Goal: Transaction & Acquisition: Purchase product/service

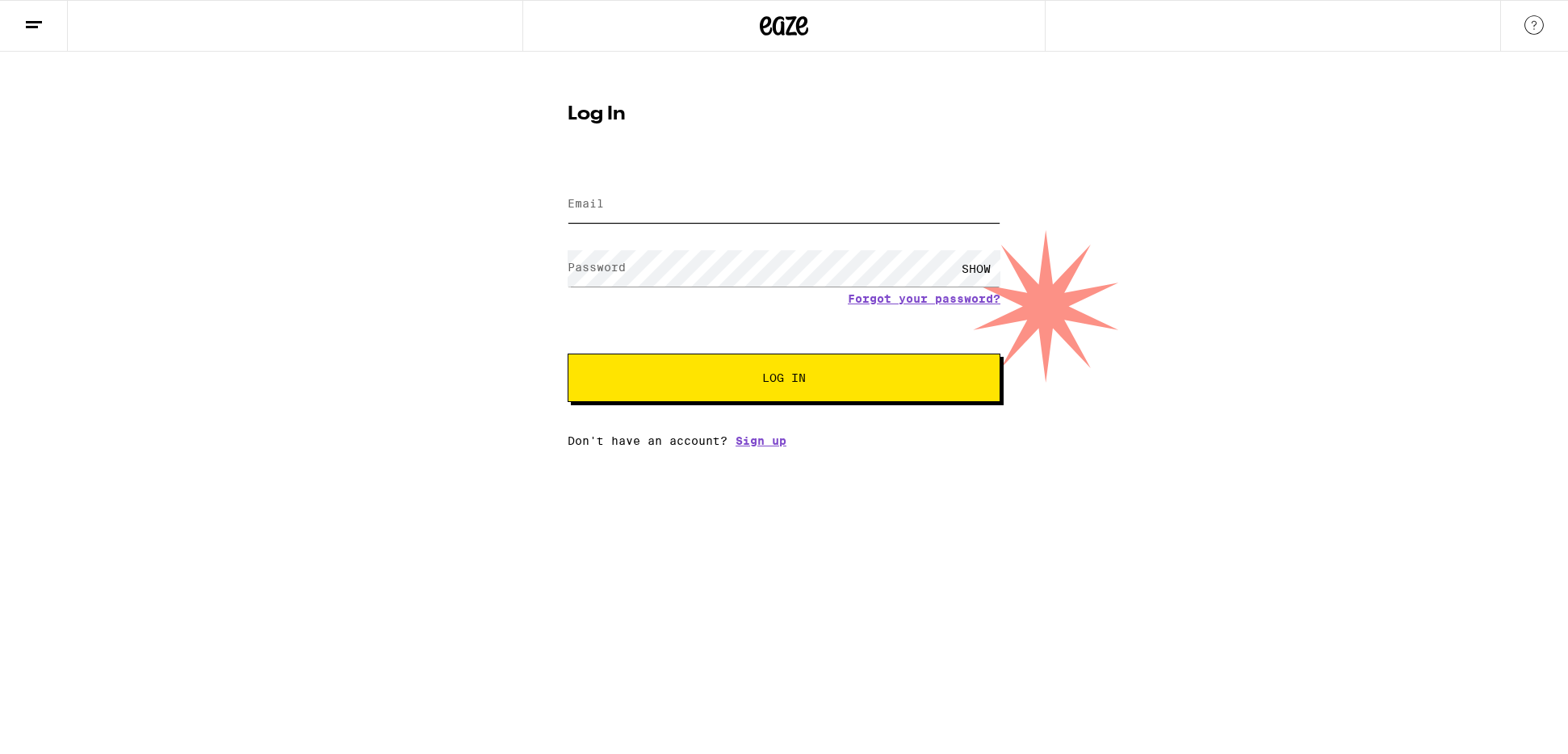
type input "[EMAIL_ADDRESS][DOMAIN_NAME]"
click at [790, 374] on span "Log In" at bounding box center [784, 377] width 44 height 11
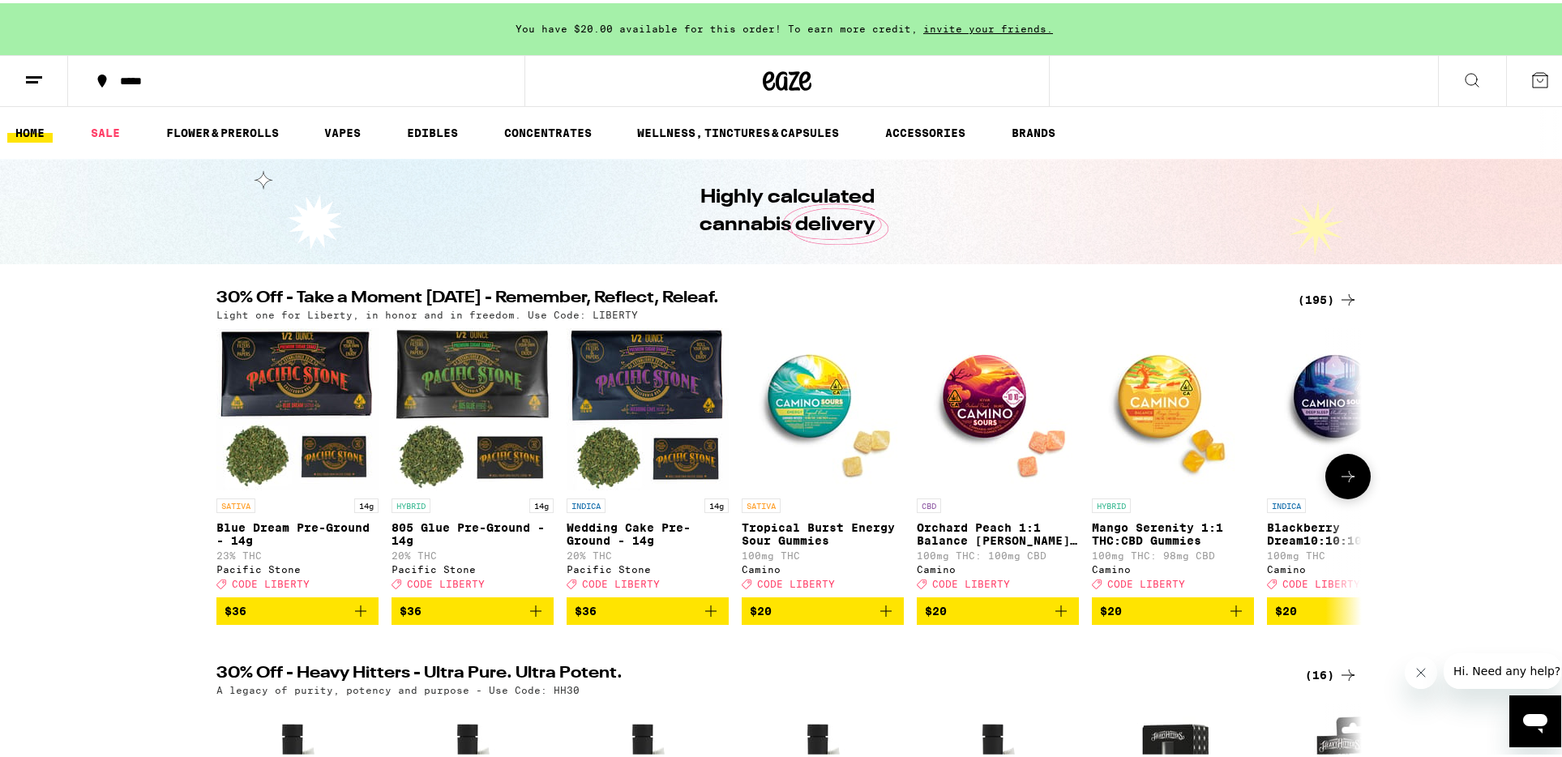
click at [1347, 479] on icon at bounding box center [1347, 473] width 19 height 19
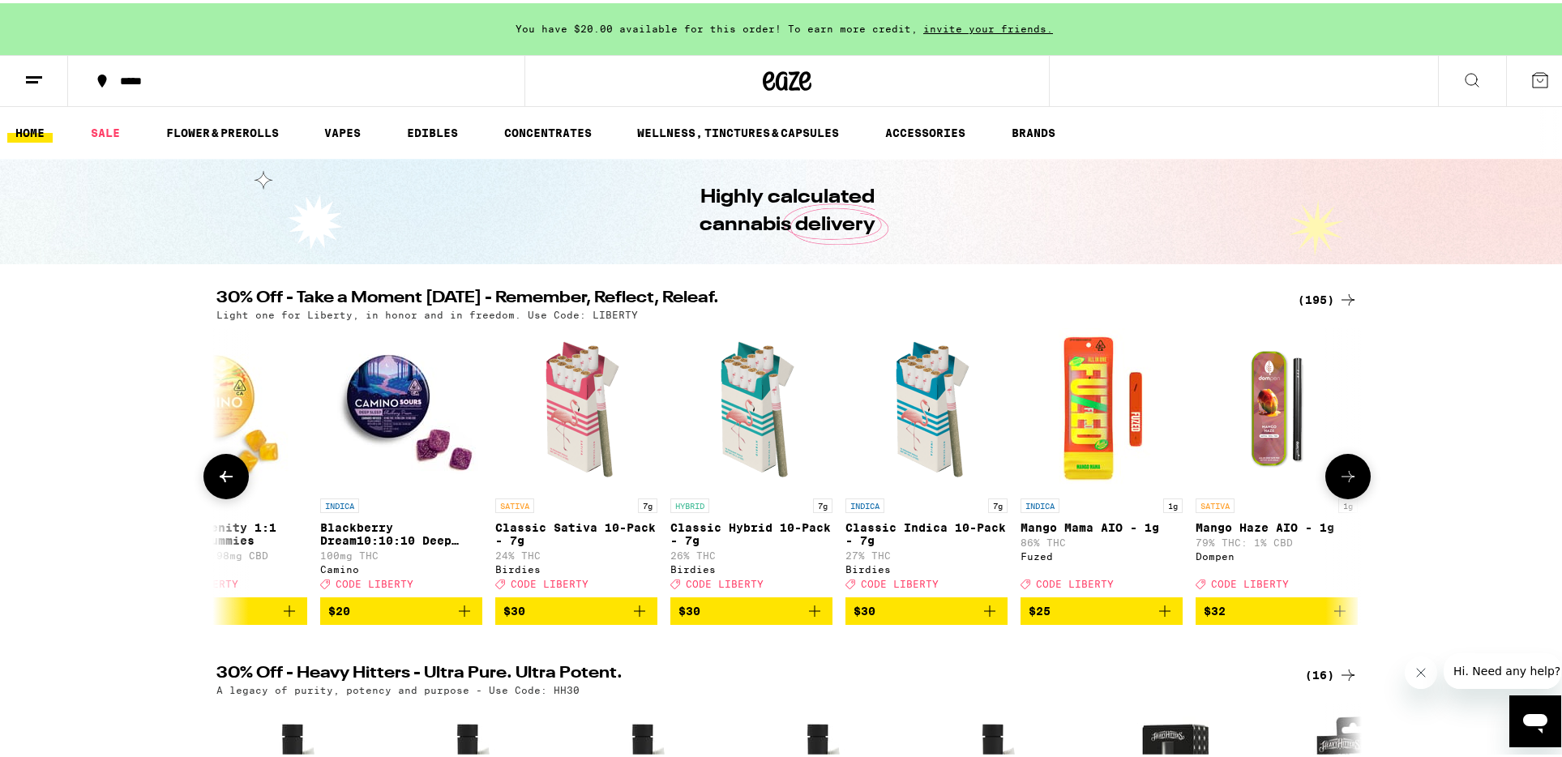
scroll to position [0, 965]
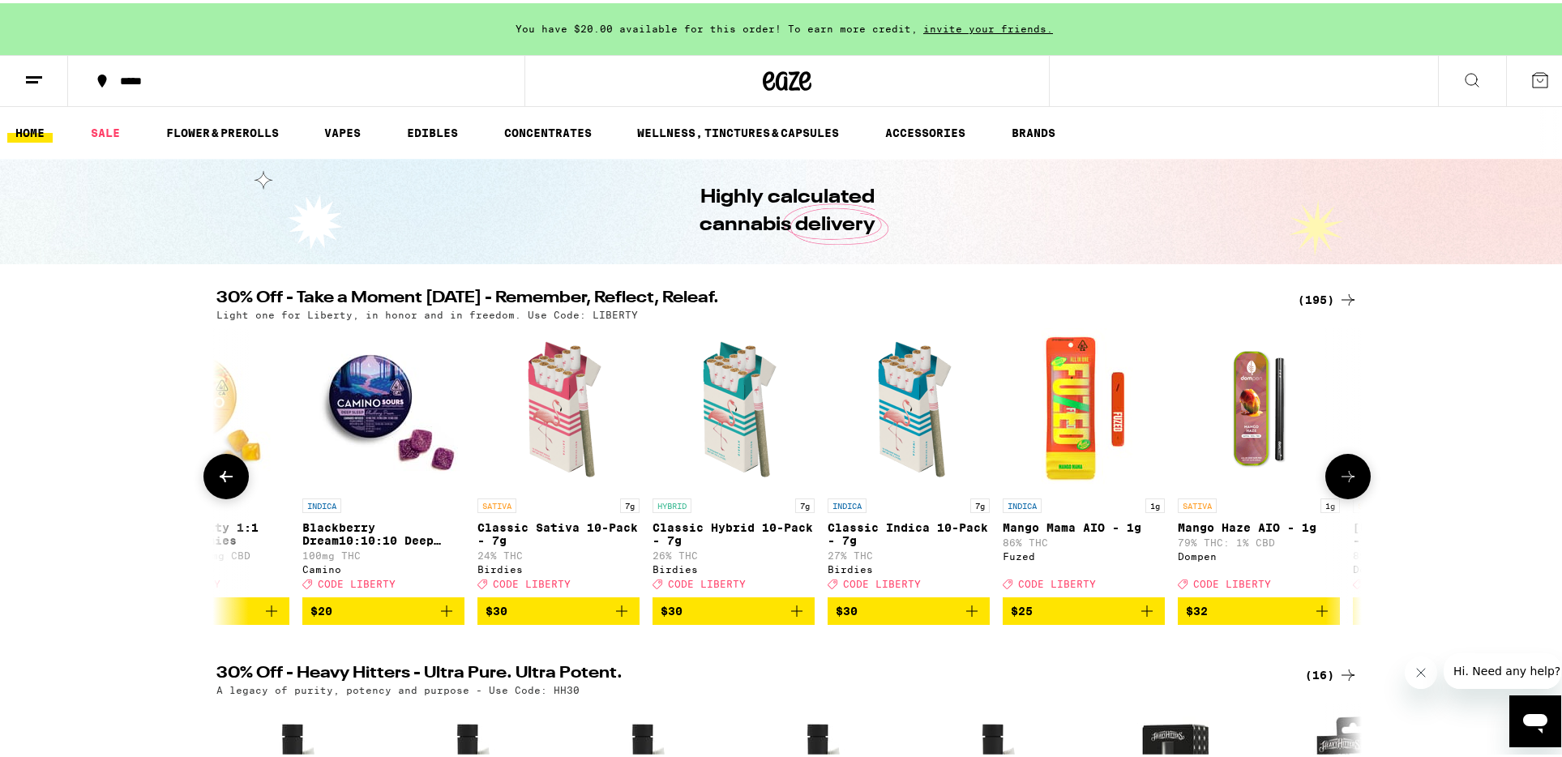
click at [1347, 479] on icon at bounding box center [1347, 473] width 19 height 19
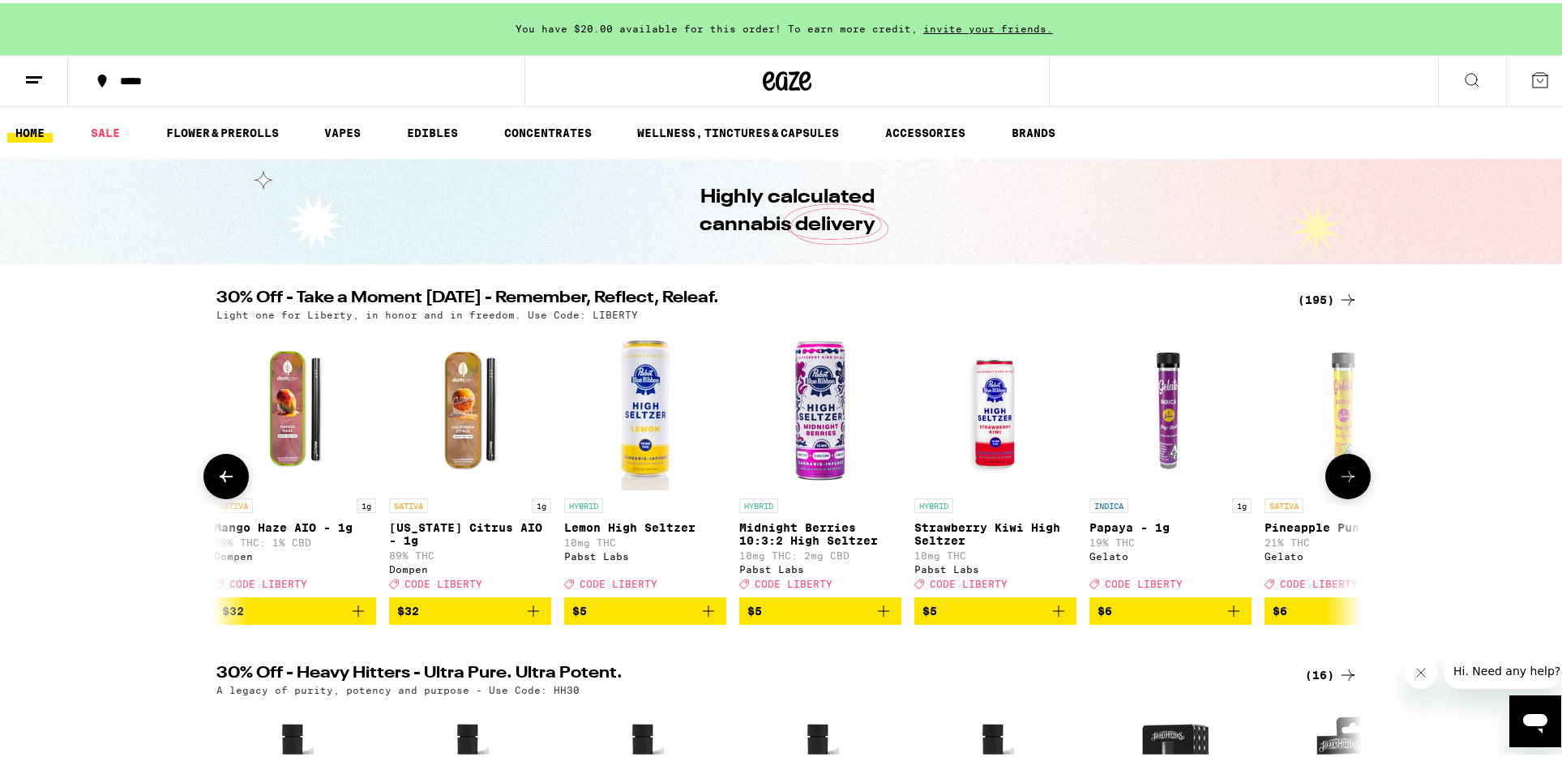
scroll to position [0, 1929]
click at [1347, 479] on icon at bounding box center [1347, 473] width 19 height 19
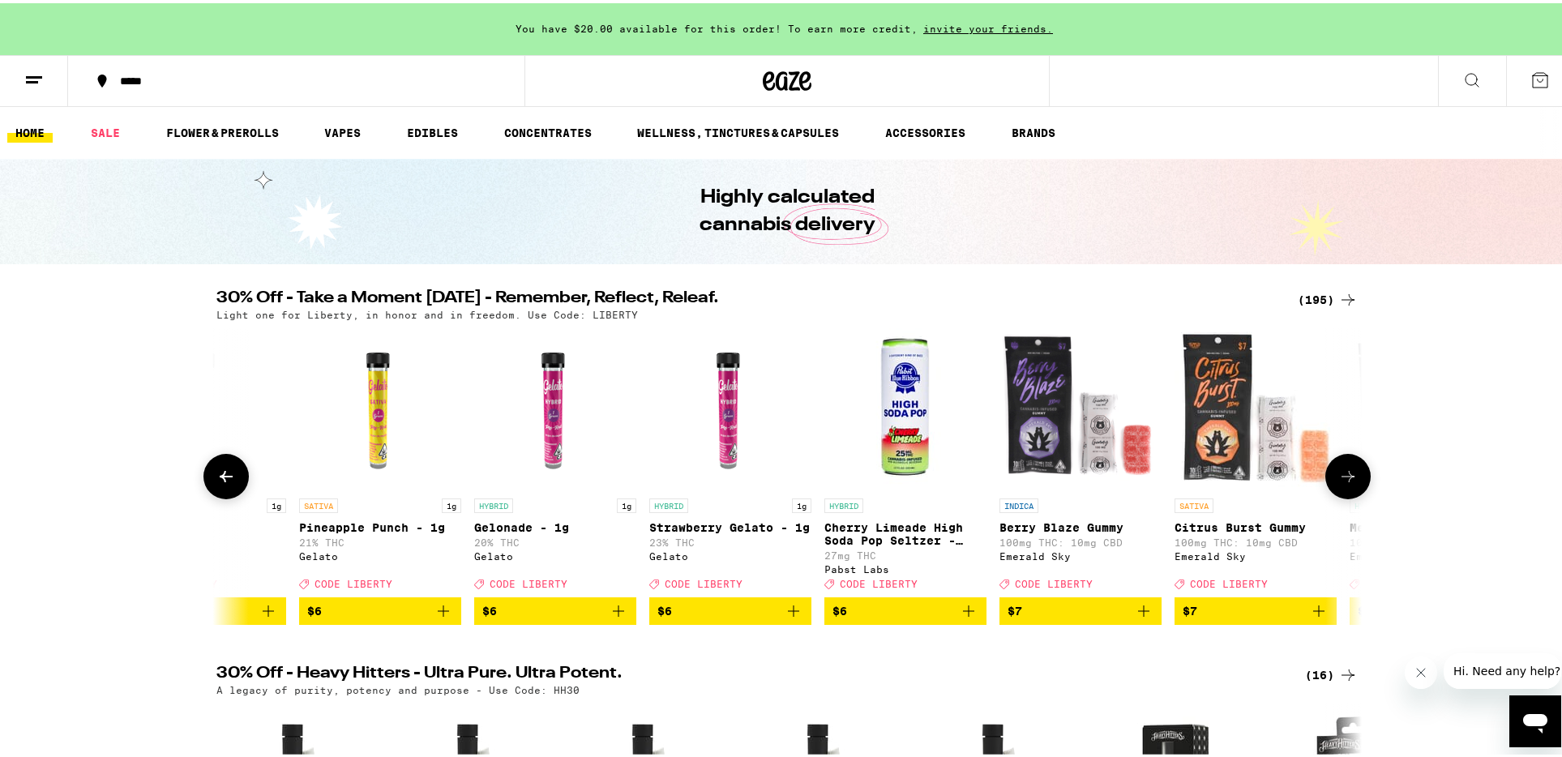
click at [1347, 479] on icon at bounding box center [1347, 473] width 19 height 19
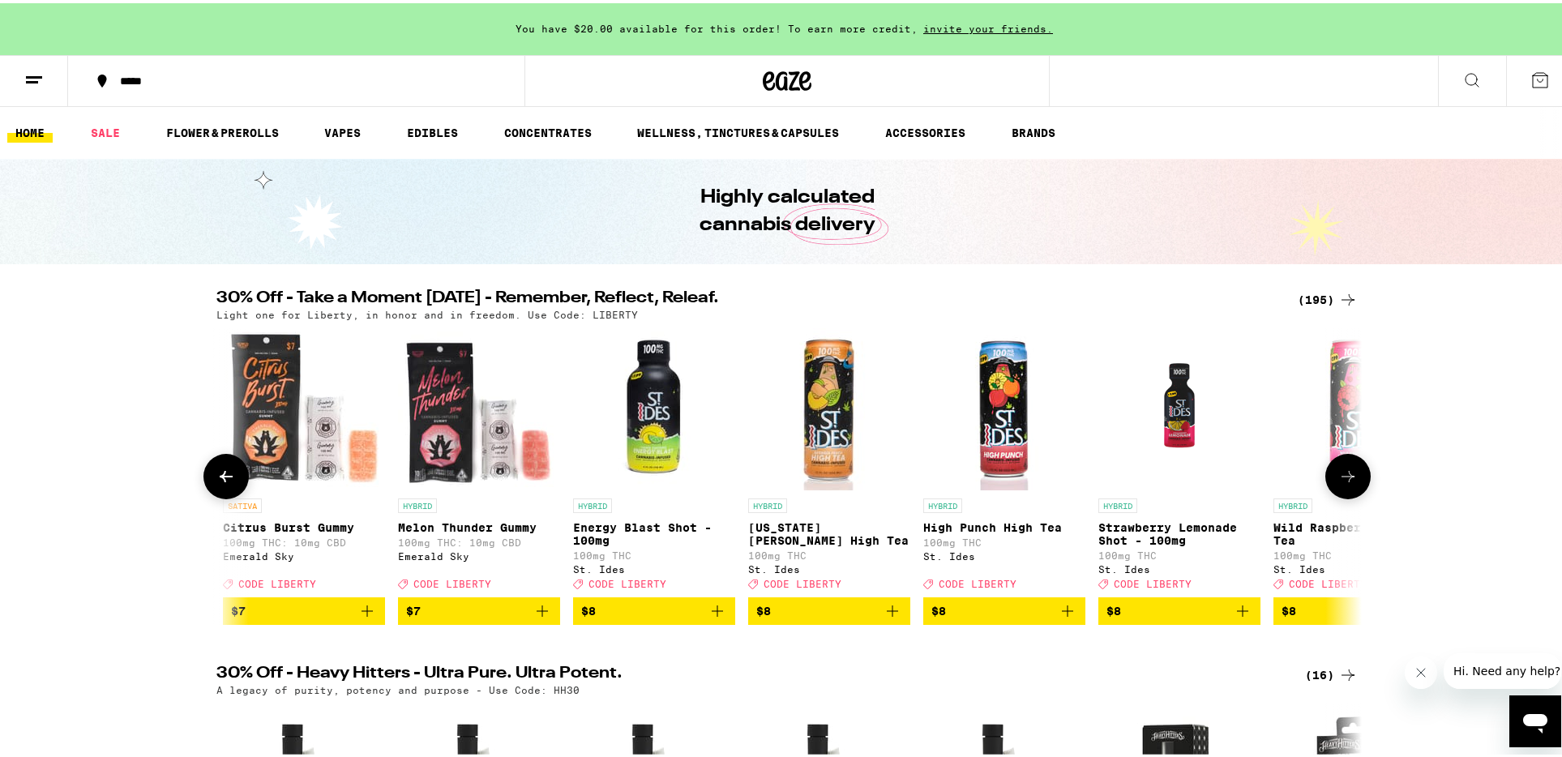
scroll to position [0, 3859]
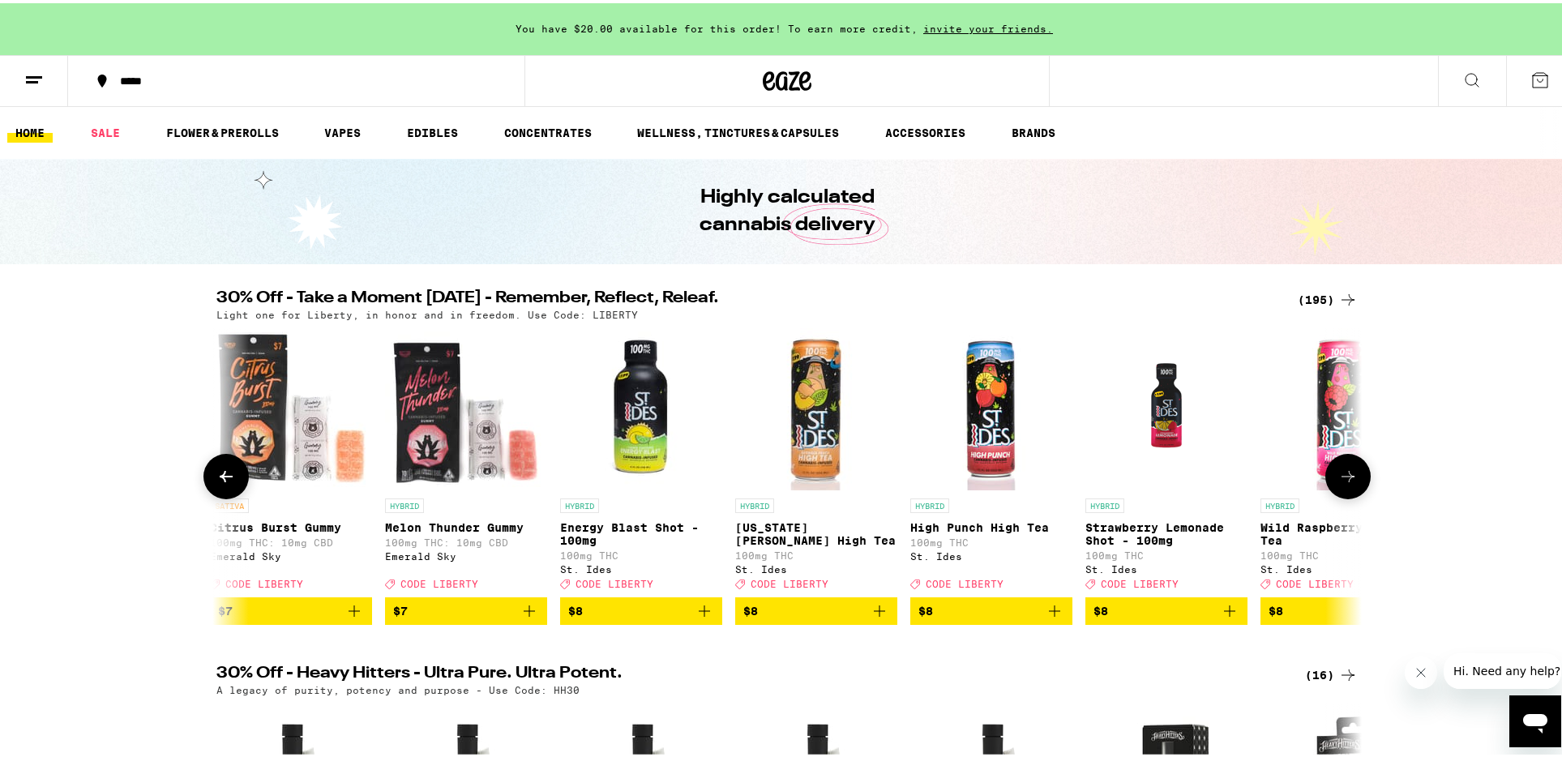
click at [216, 479] on icon at bounding box center [225, 473] width 19 height 19
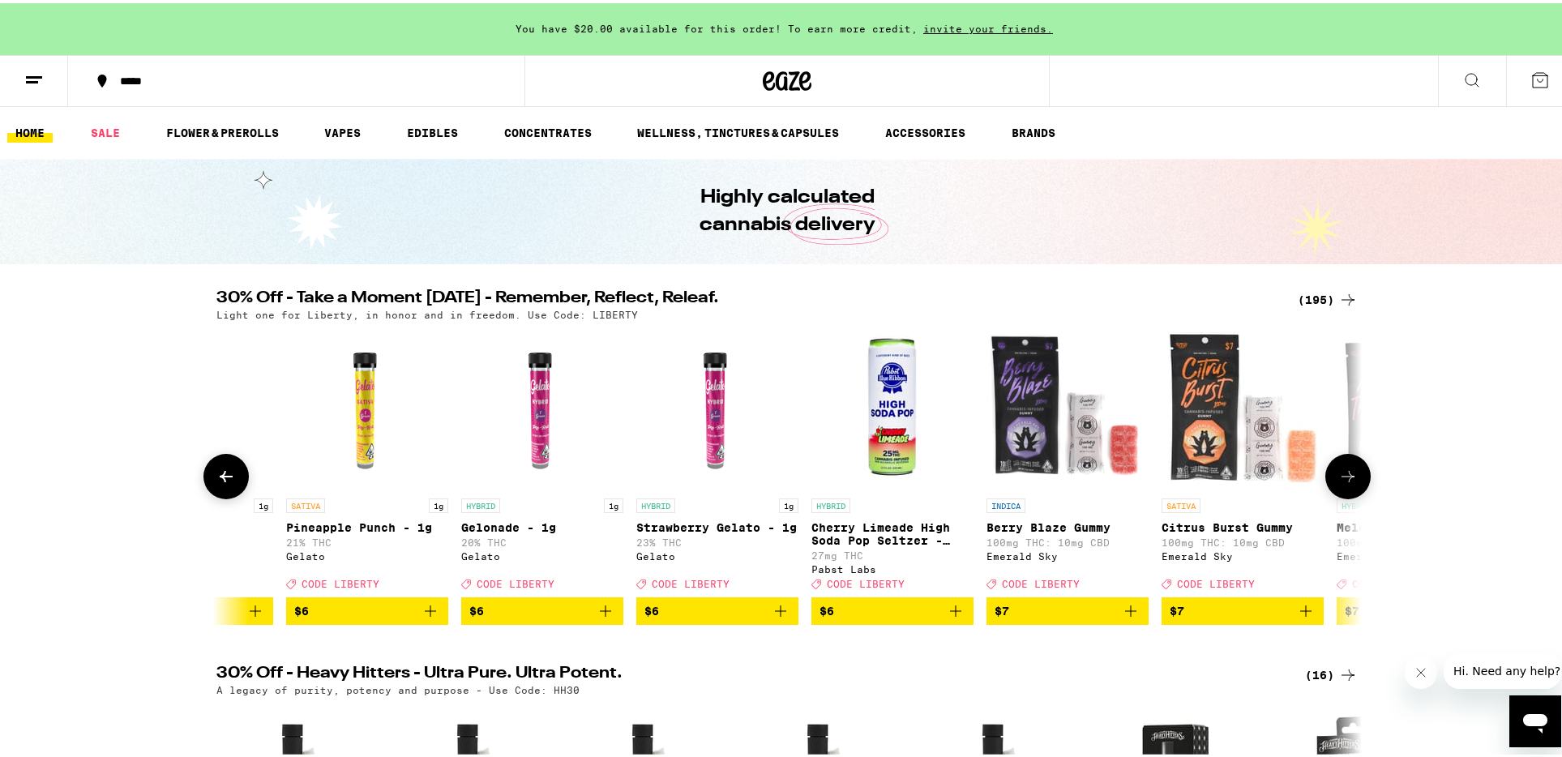
scroll to position [0, 2894]
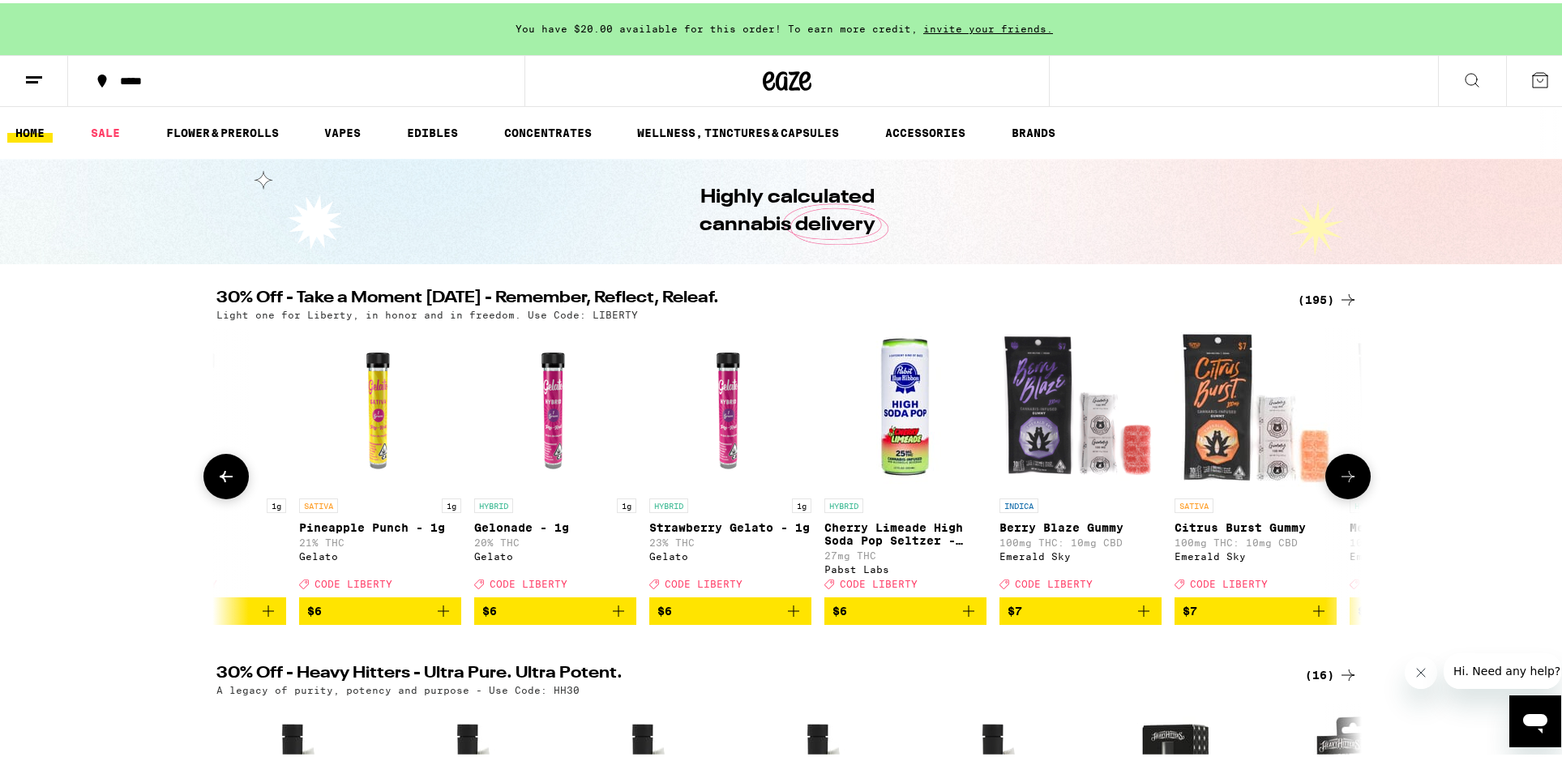
click at [1352, 483] on button at bounding box center [1347, 473] width 45 height 45
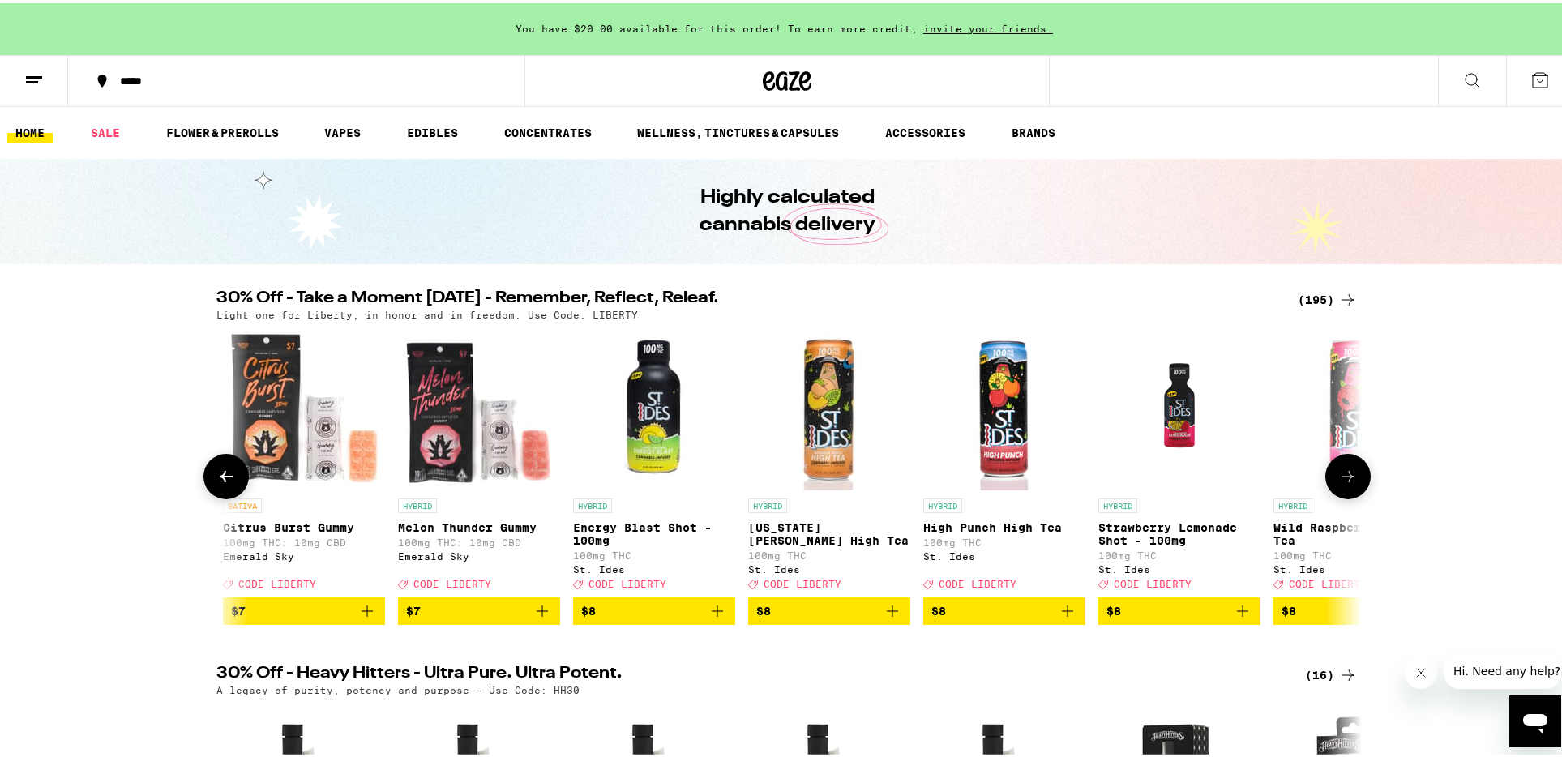
scroll to position [0, 3859]
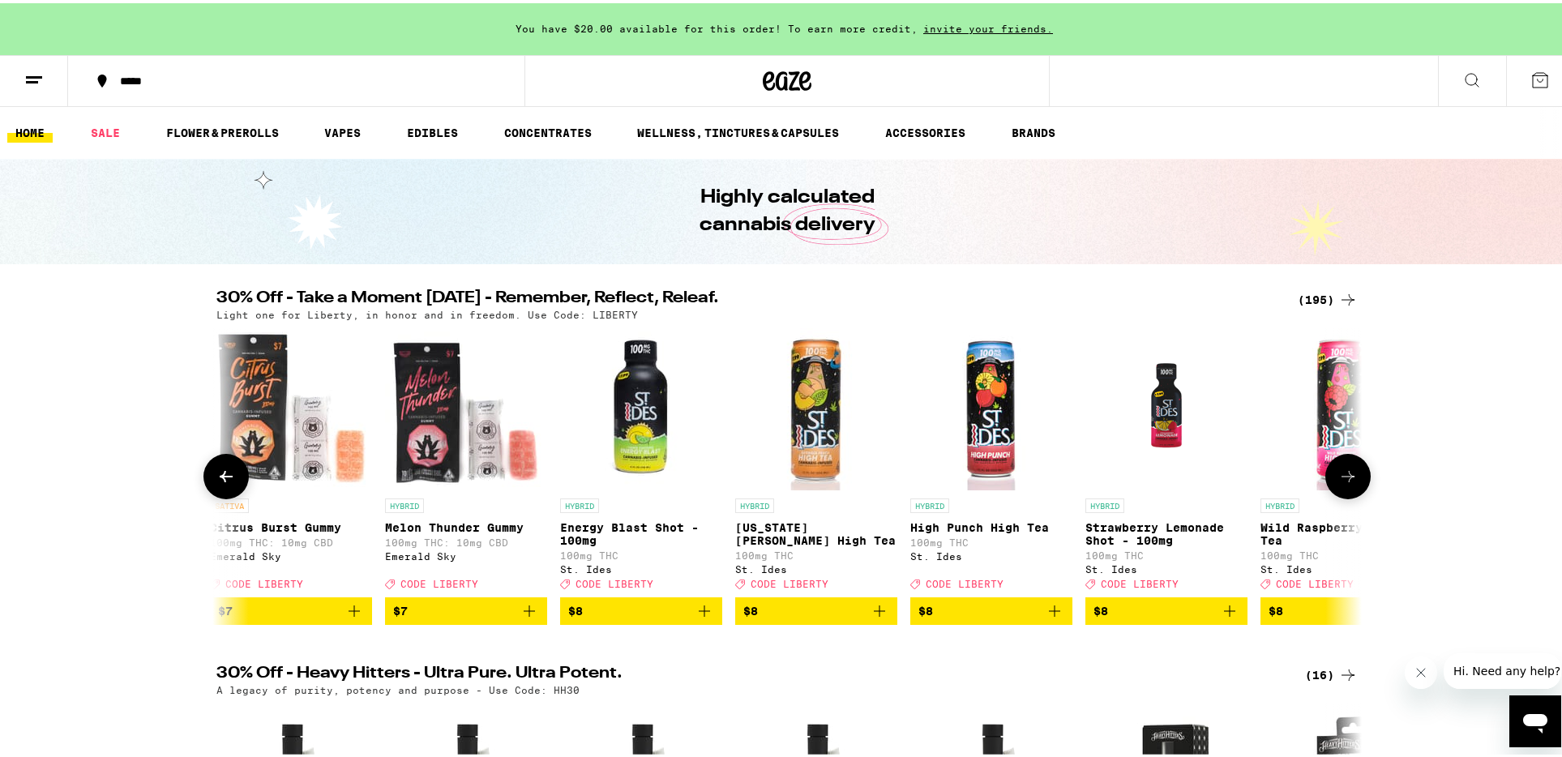
click at [1351, 483] on icon at bounding box center [1347, 473] width 19 height 19
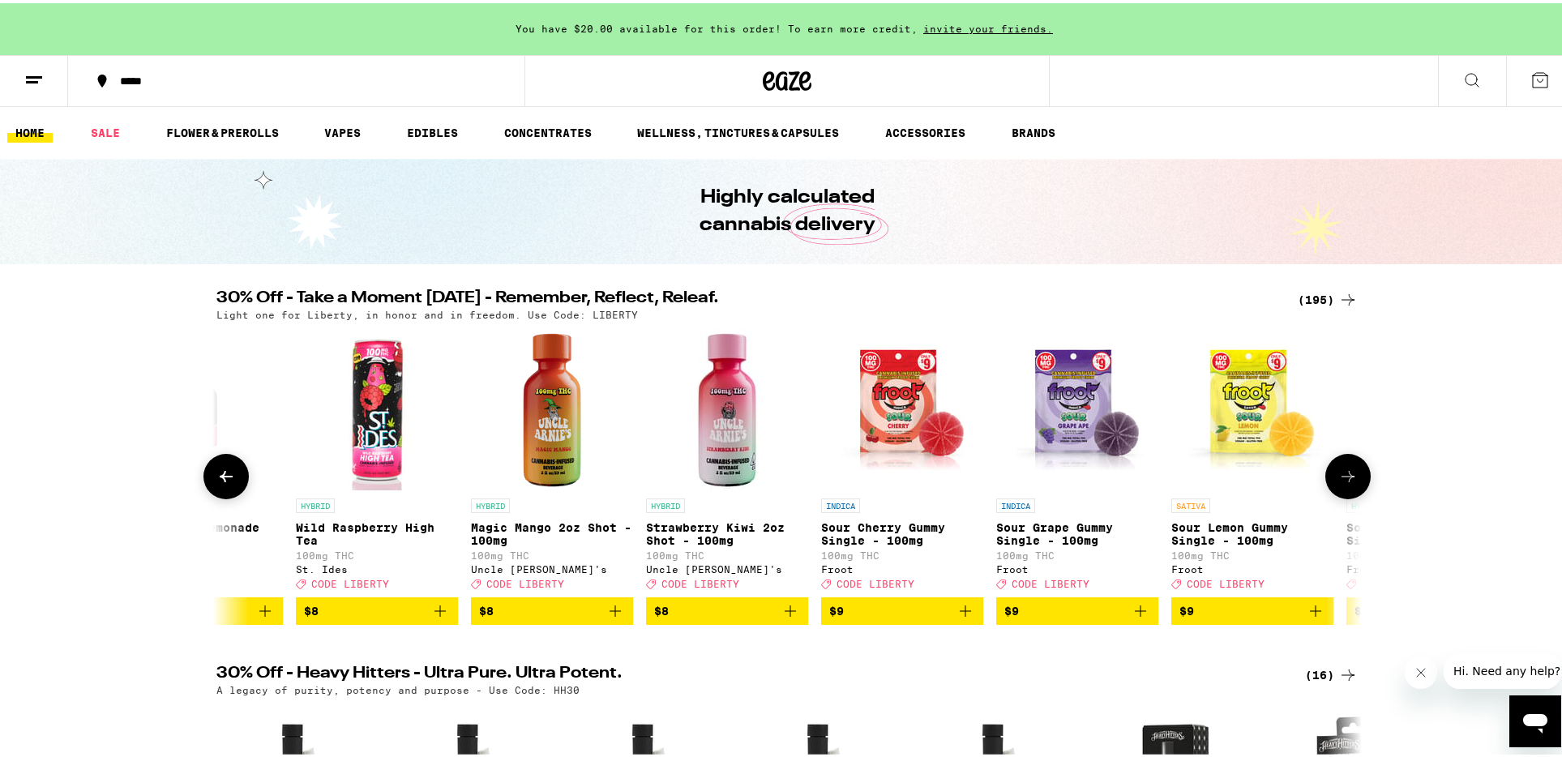
click at [1351, 483] on icon at bounding box center [1347, 473] width 19 height 19
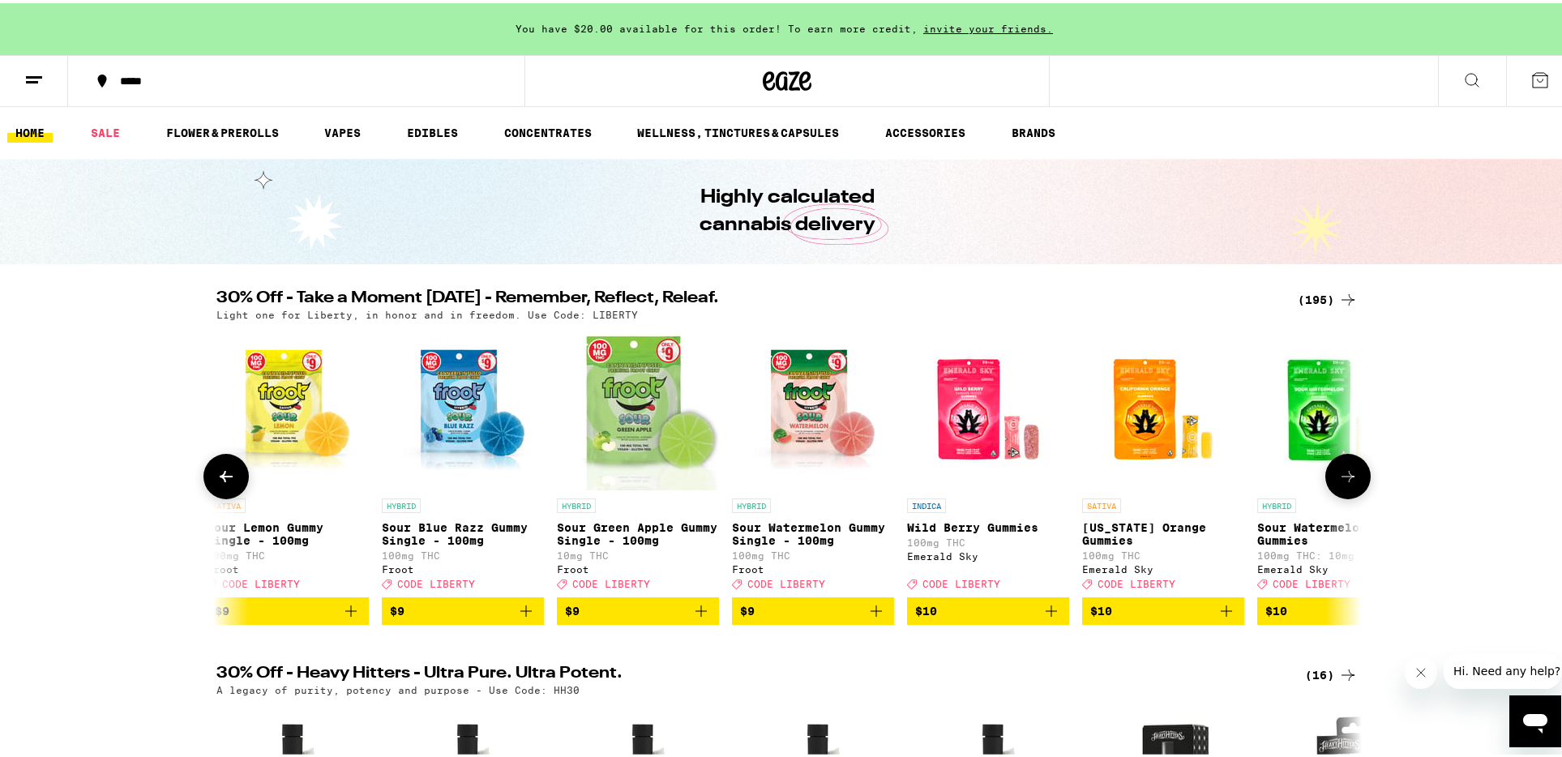
click at [1351, 483] on icon at bounding box center [1347, 473] width 19 height 19
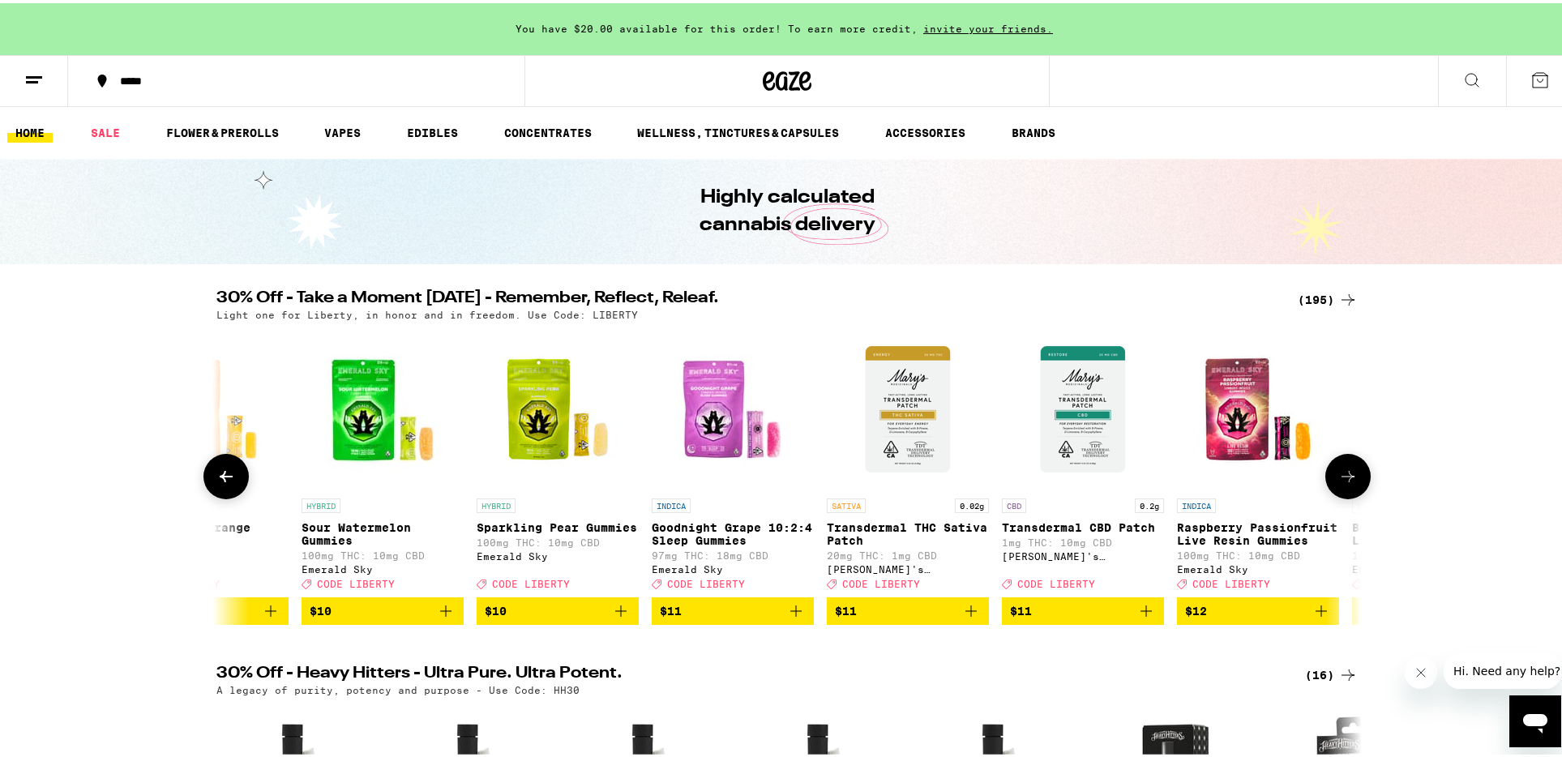
scroll to position [0, 6753]
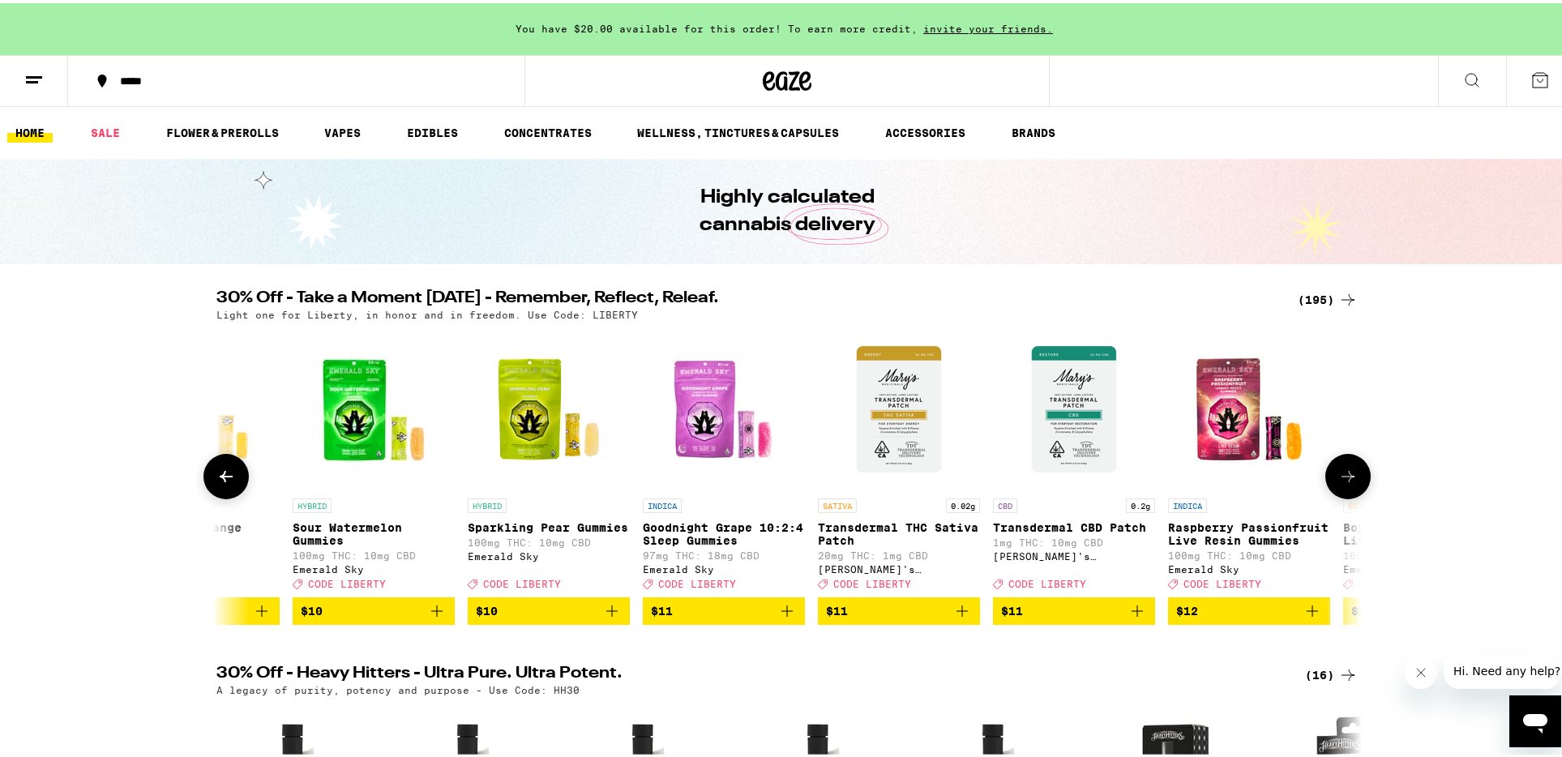
click at [1351, 483] on icon at bounding box center [1347, 473] width 19 height 19
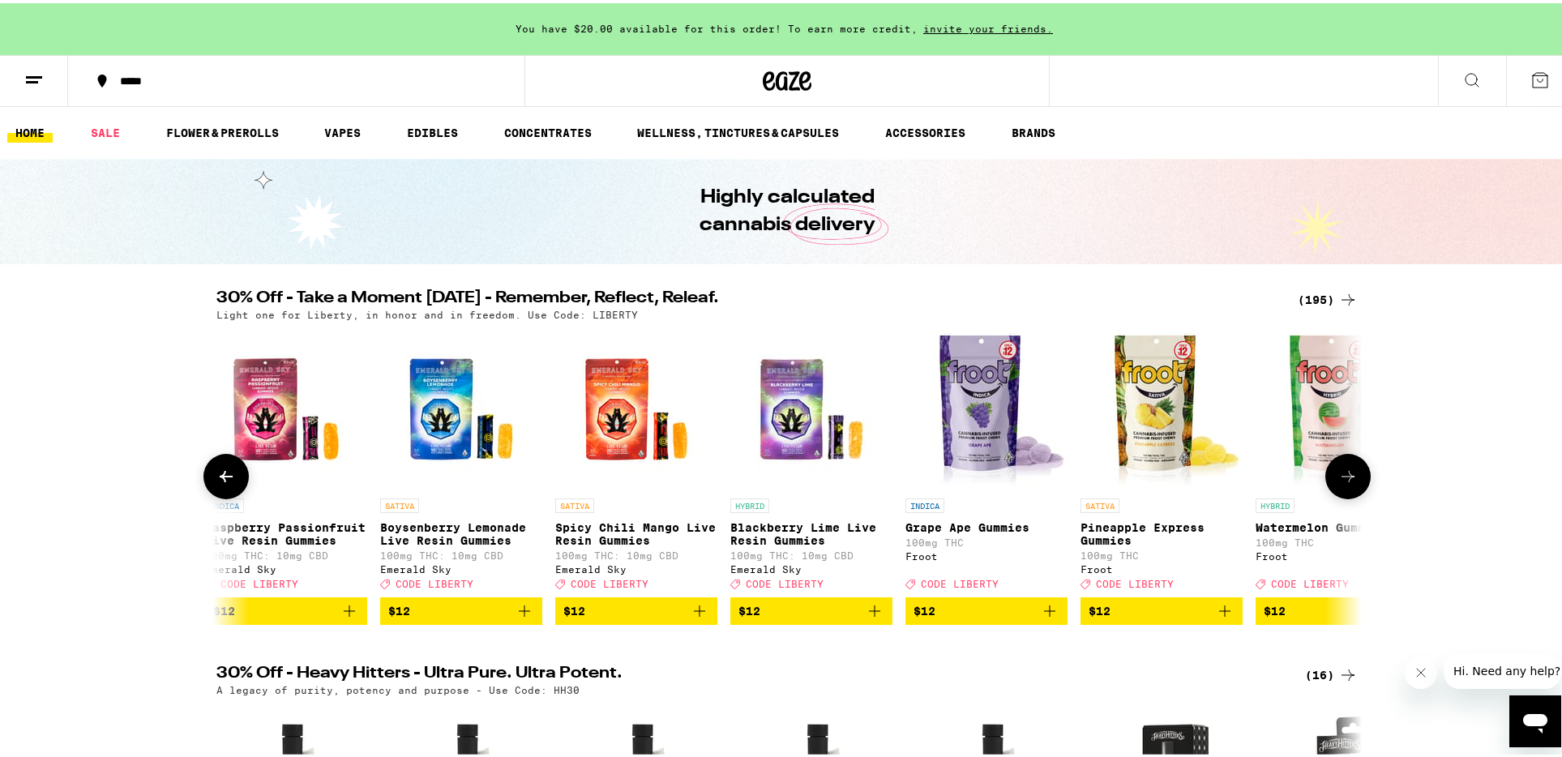
click at [1351, 483] on icon at bounding box center [1347, 473] width 19 height 19
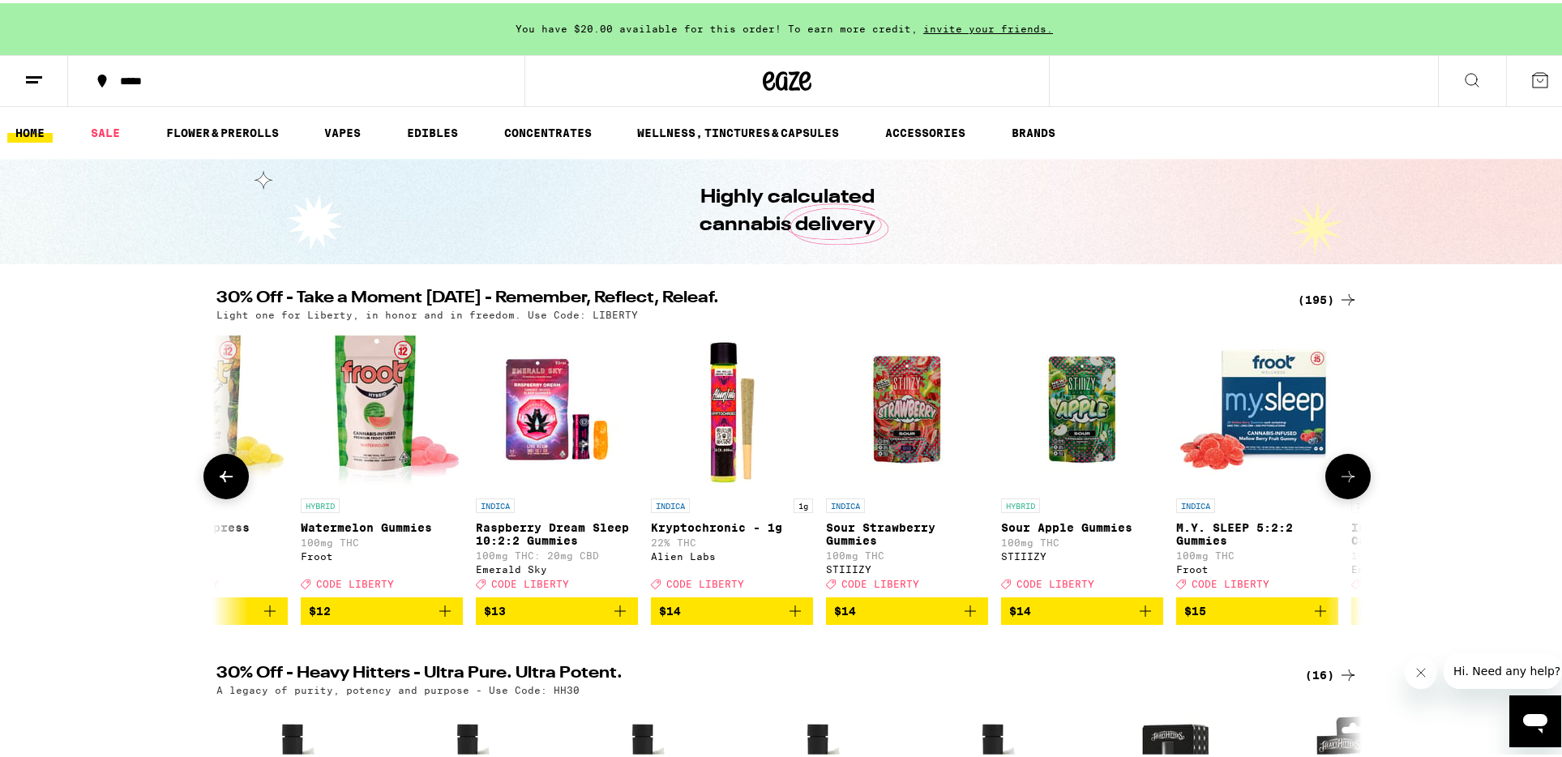
click at [1351, 483] on icon at bounding box center [1347, 473] width 19 height 19
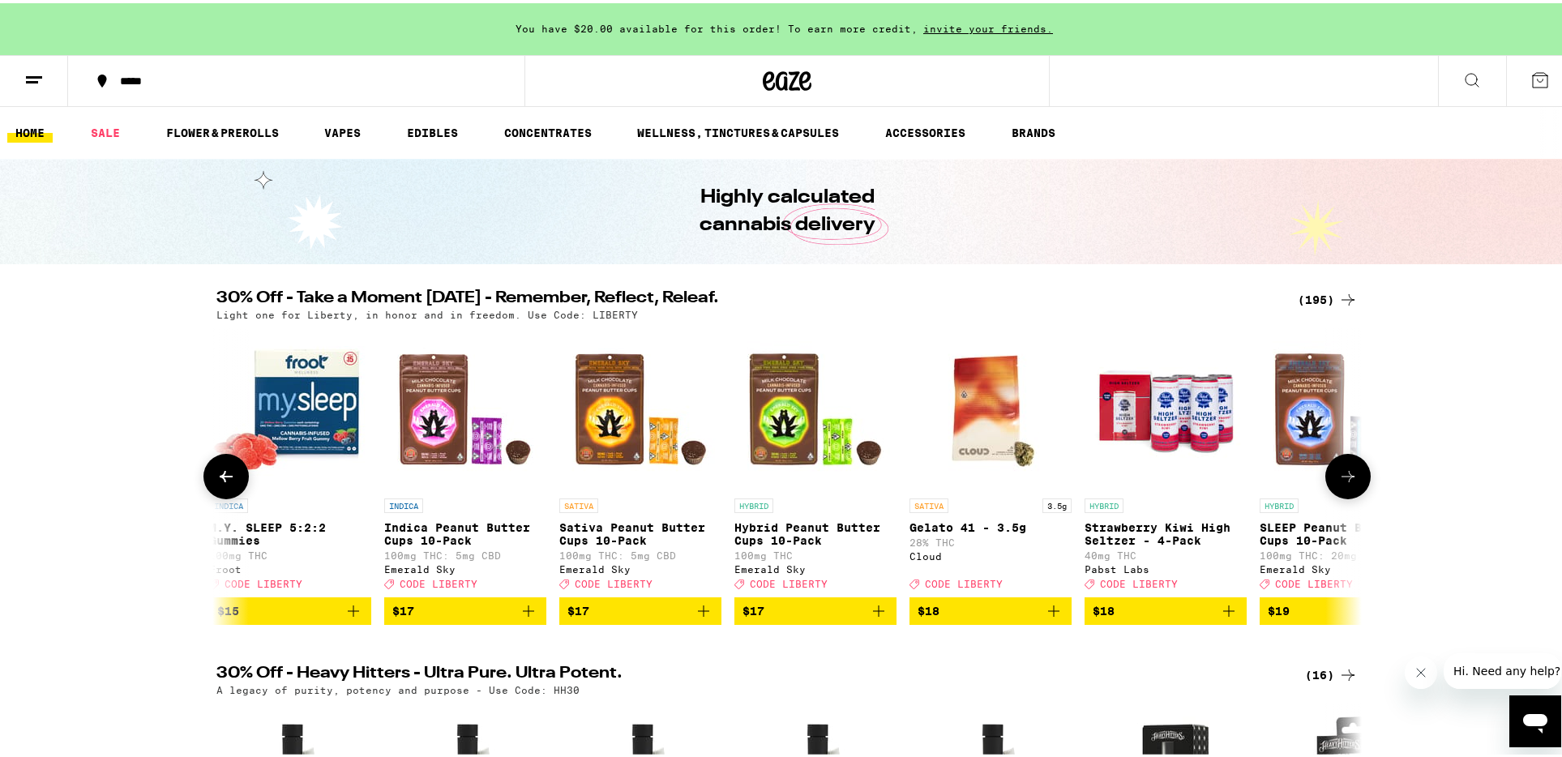
click at [1351, 483] on icon at bounding box center [1347, 473] width 19 height 19
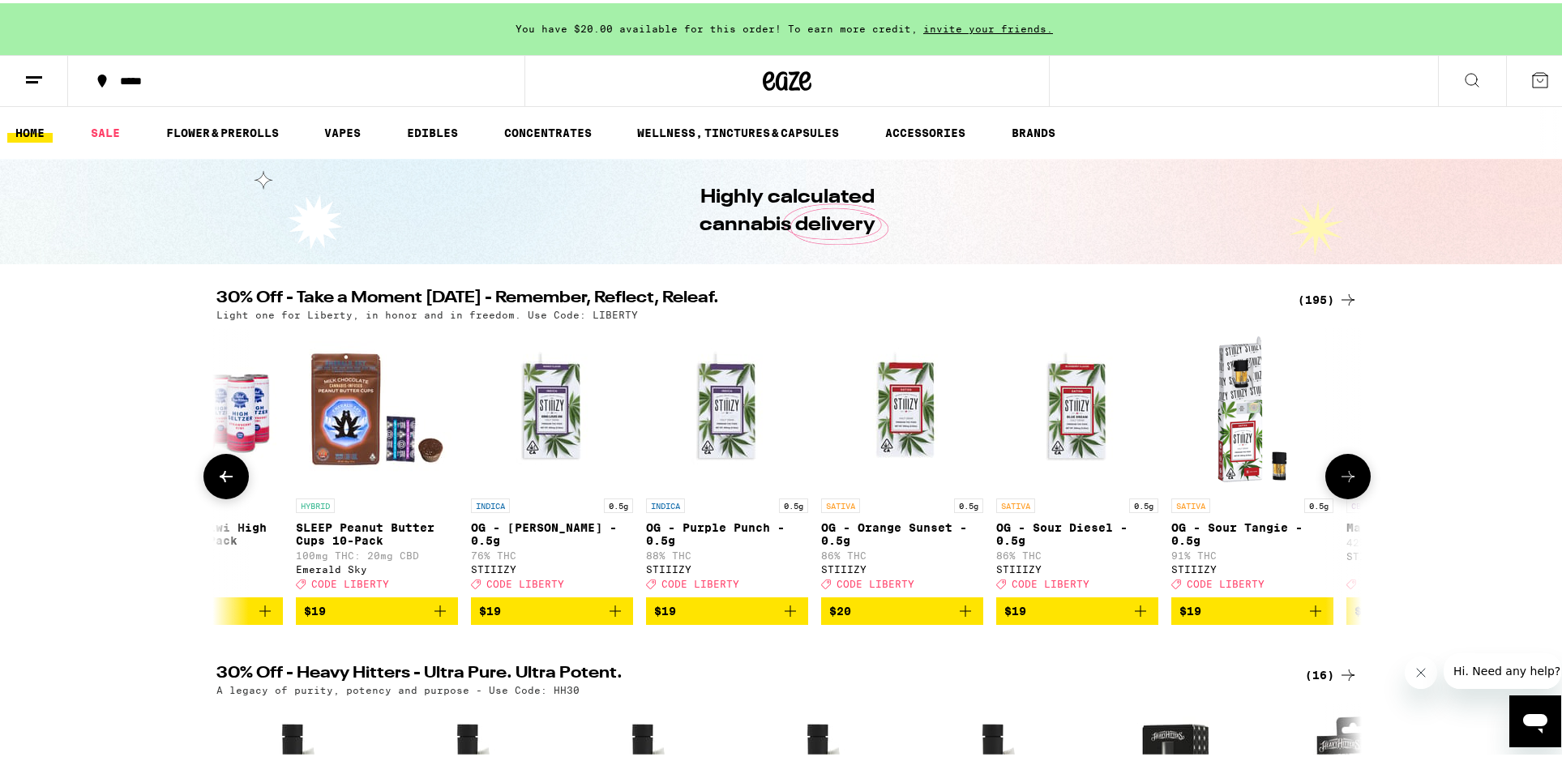
scroll to position [0, 10603]
